Goal: Task Accomplishment & Management: Manage account settings

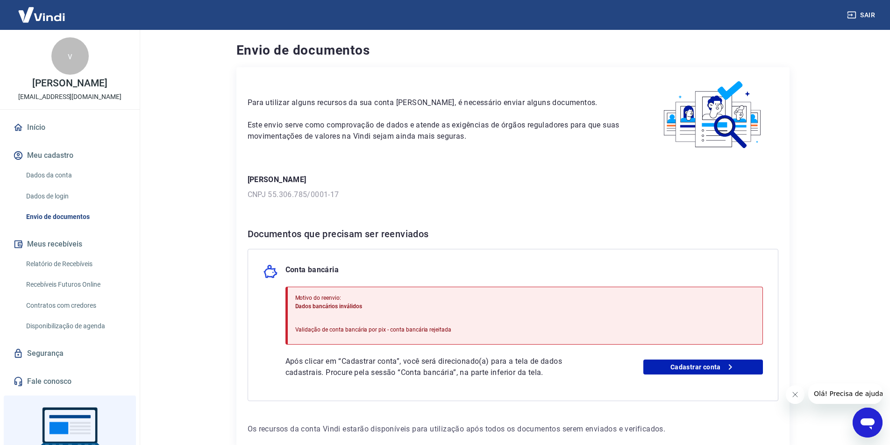
click at [51, 162] on button "Meu cadastro" at bounding box center [69, 155] width 117 height 21
